Goal: Task Accomplishment & Management: Manage account settings

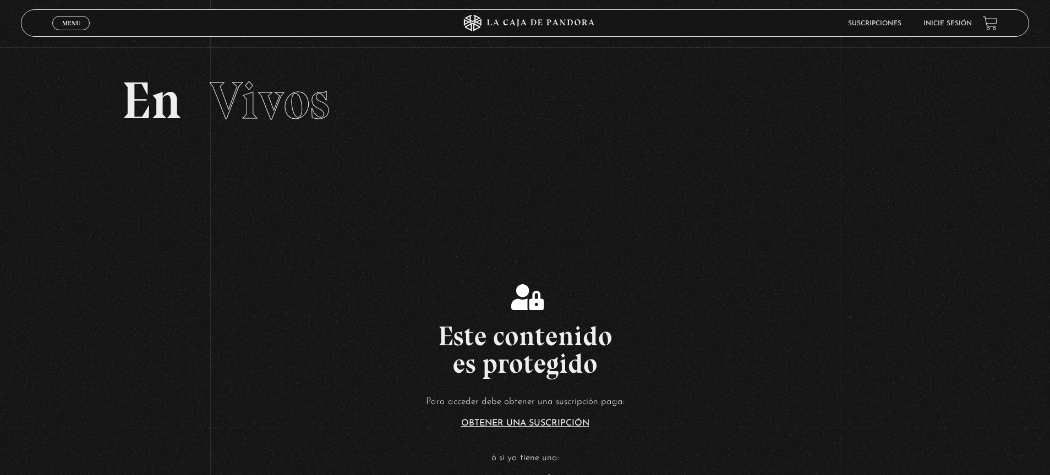
click at [962, 131] on section "En Vivos" at bounding box center [525, 114] width 1050 height 135
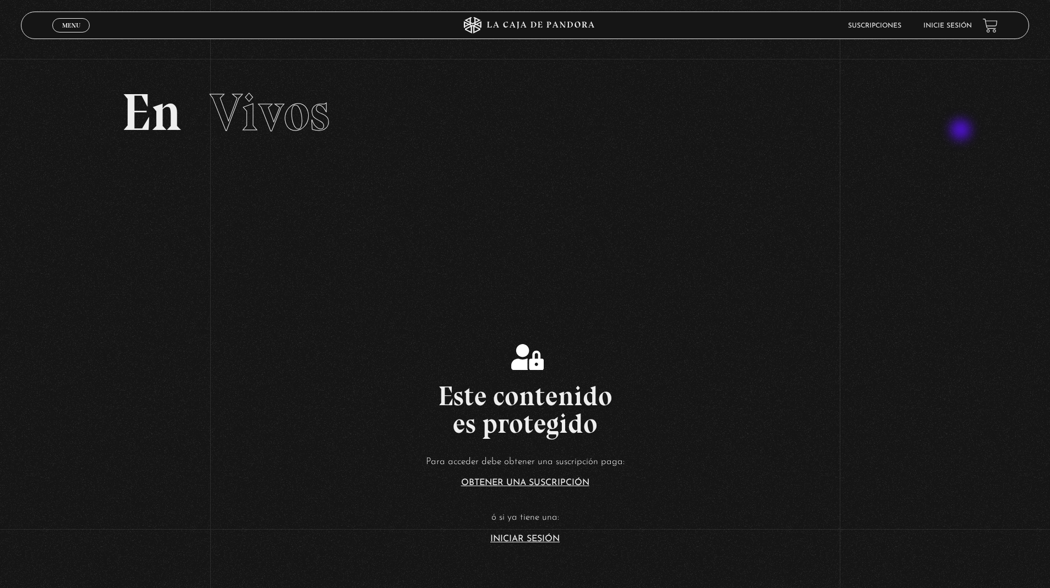
click at [962, 23] on link "Inicie sesión" at bounding box center [947, 26] width 48 height 7
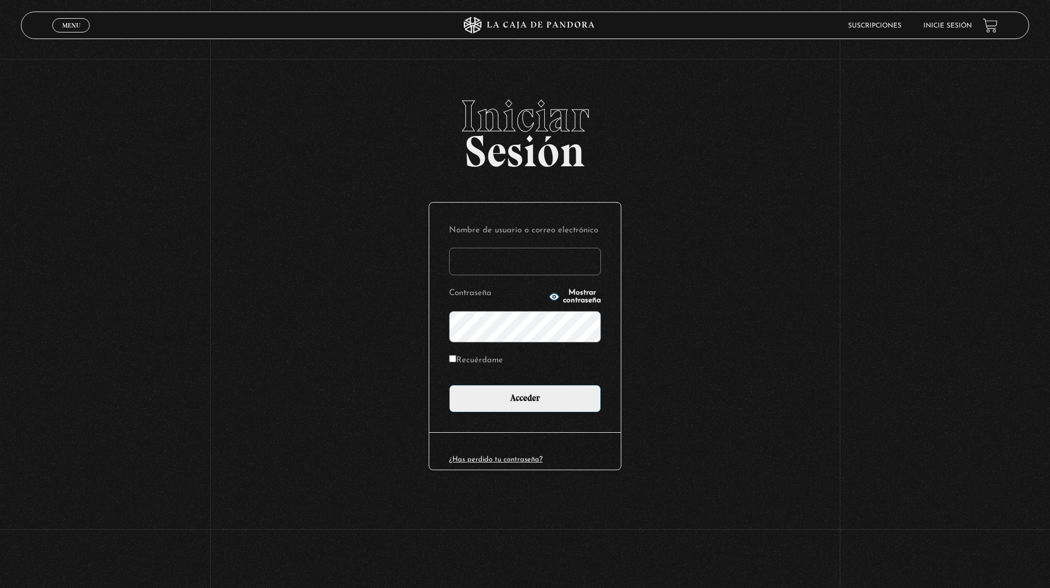
click at [529, 275] on input "Nombre de usuario o correo electrónico" at bounding box center [525, 262] width 152 height 28
type input "[EMAIL_ADDRESS][DOMAIN_NAME]"
click at [563, 304] on span "Mostrar contraseña" at bounding box center [582, 296] width 38 height 15
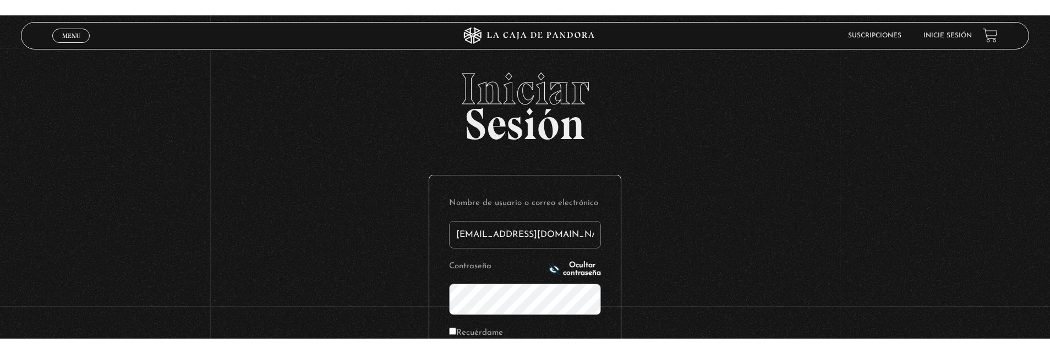
scroll to position [24, 0]
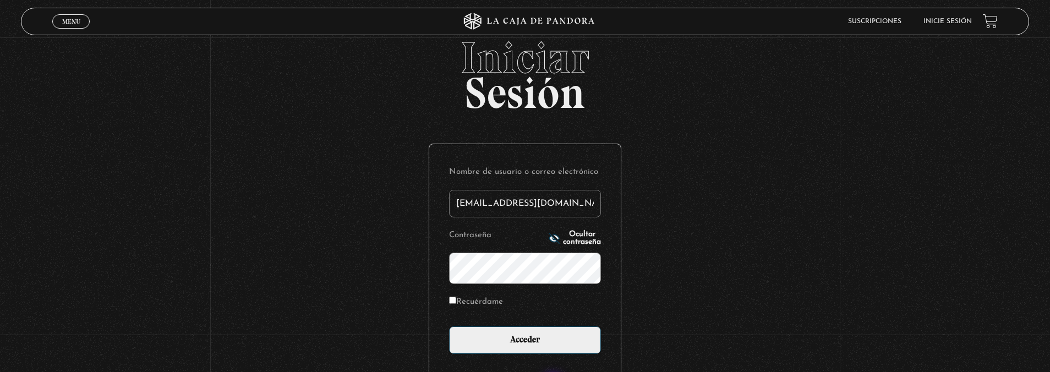
click at [449, 326] on input "Acceder" at bounding box center [525, 340] width 152 height 28
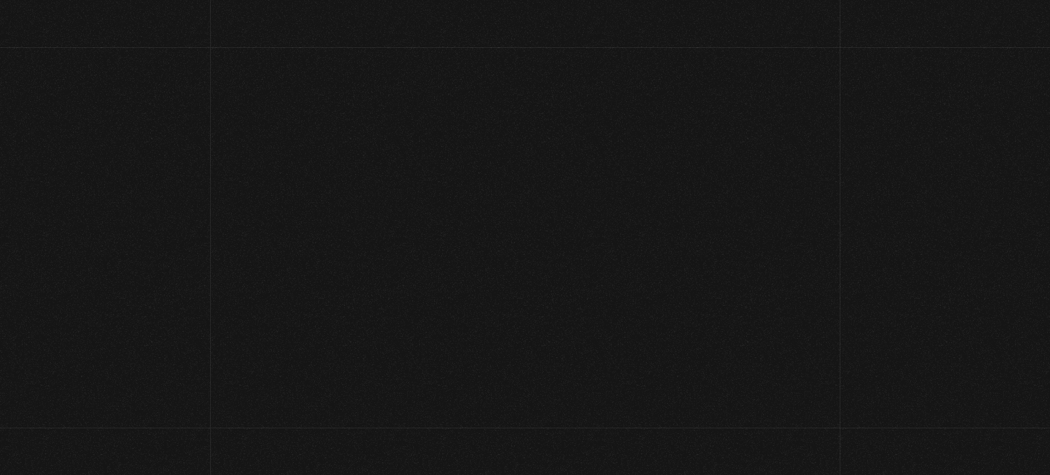
scroll to position [40, 0]
